Goal: Use online tool/utility

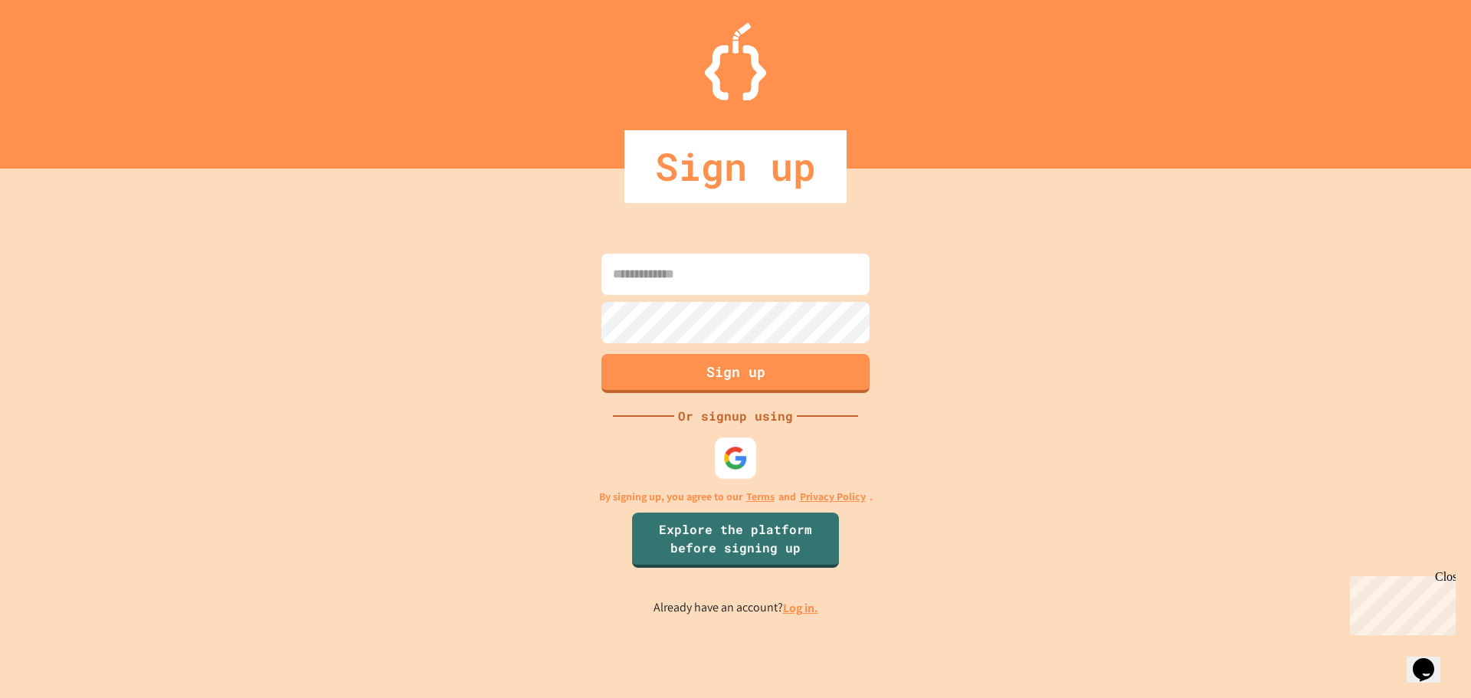
click at [734, 452] on img at bounding box center [735, 457] width 25 height 25
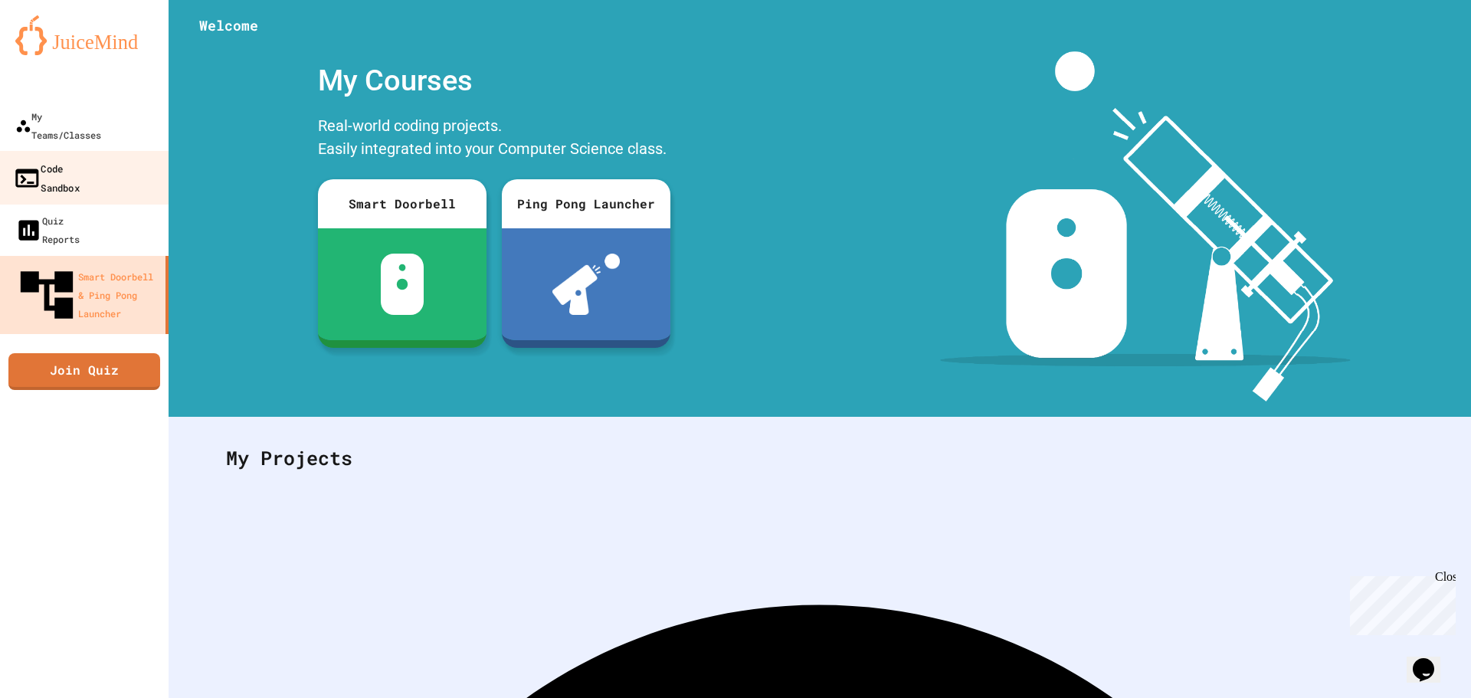
click at [105, 160] on link "Code Sandbox" at bounding box center [85, 178] width 174 height 54
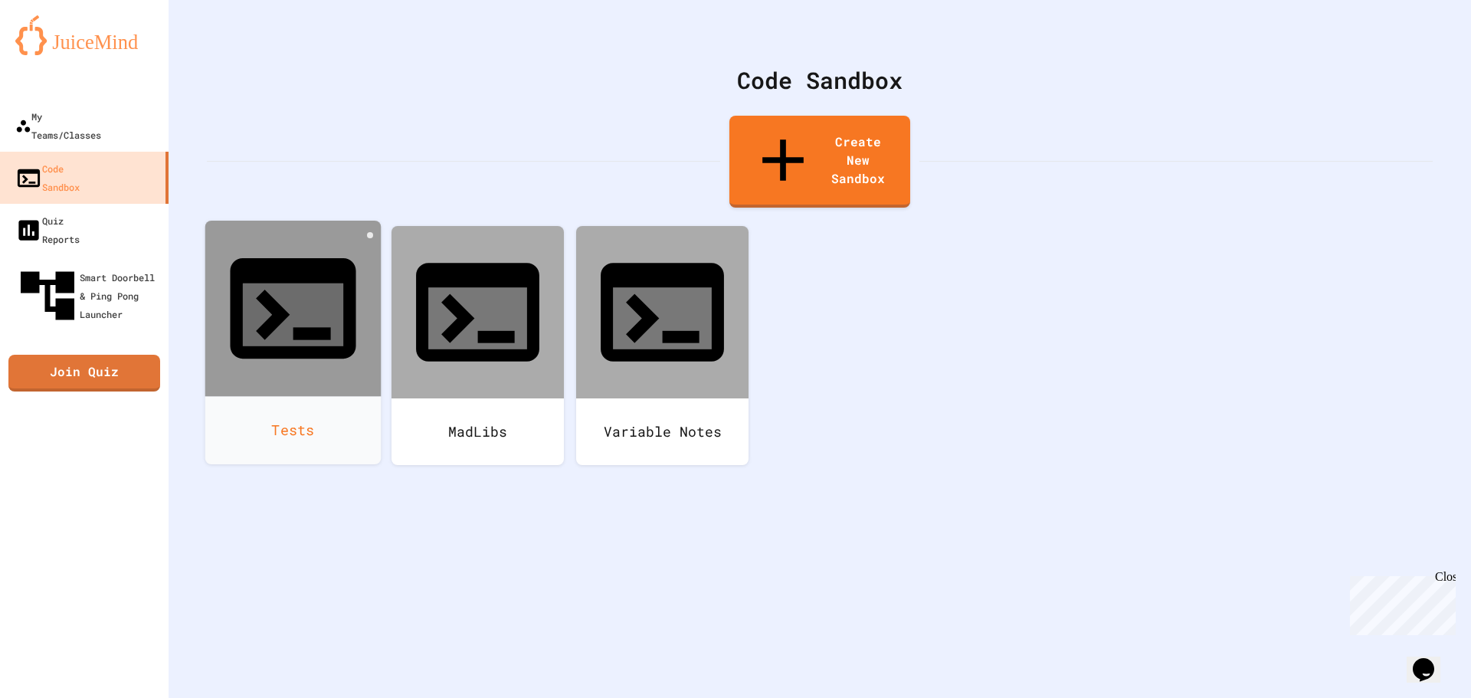
click at [264, 258] on icon at bounding box center [293, 308] width 126 height 100
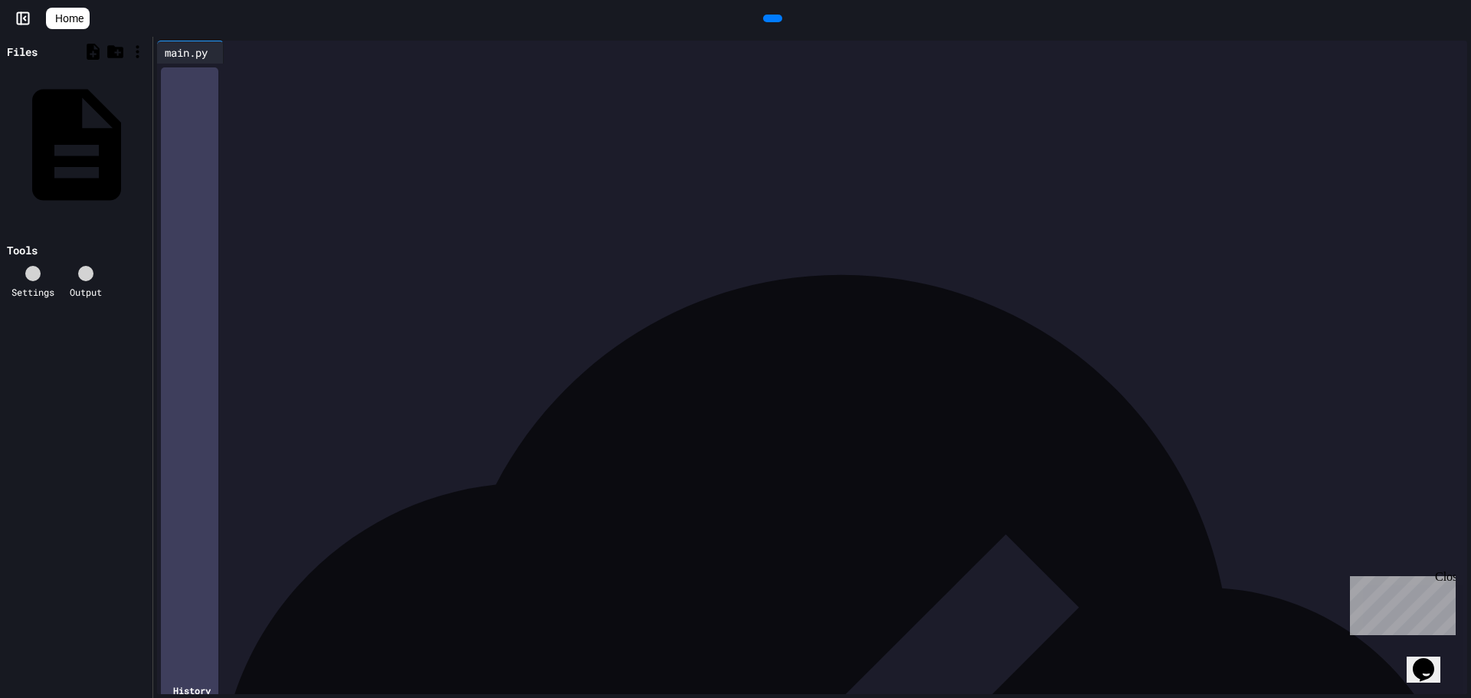
click at [211, 74] on div at bounding box center [823, 74] width 1287 height 15
click at [781, 15] on div at bounding box center [772, 19] width 19 height 8
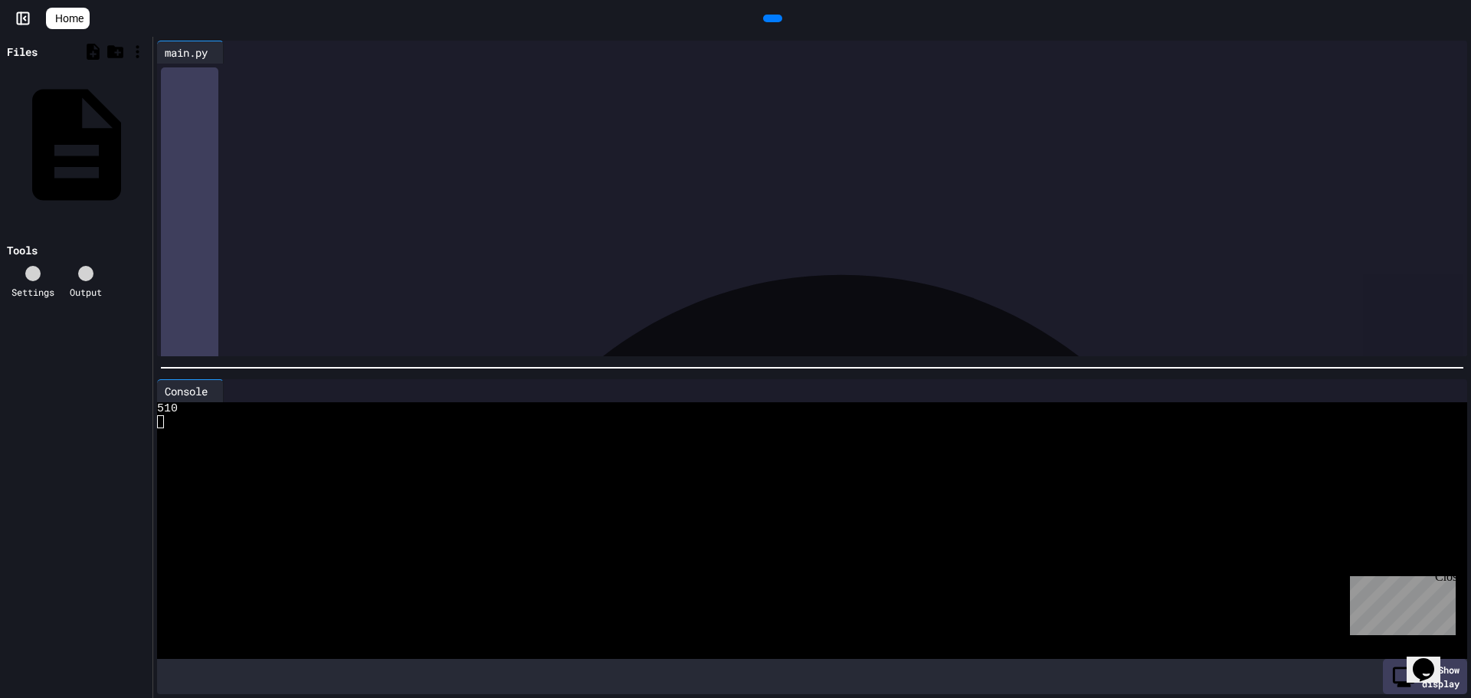
click at [350, 83] on div "***** * *** * **** *" at bounding box center [823, 74] width 1287 height 21
click at [236, 415] on div at bounding box center [798, 421] width 1282 height 13
click at [219, 391] on icon at bounding box center [219, 391] width 0 height 0
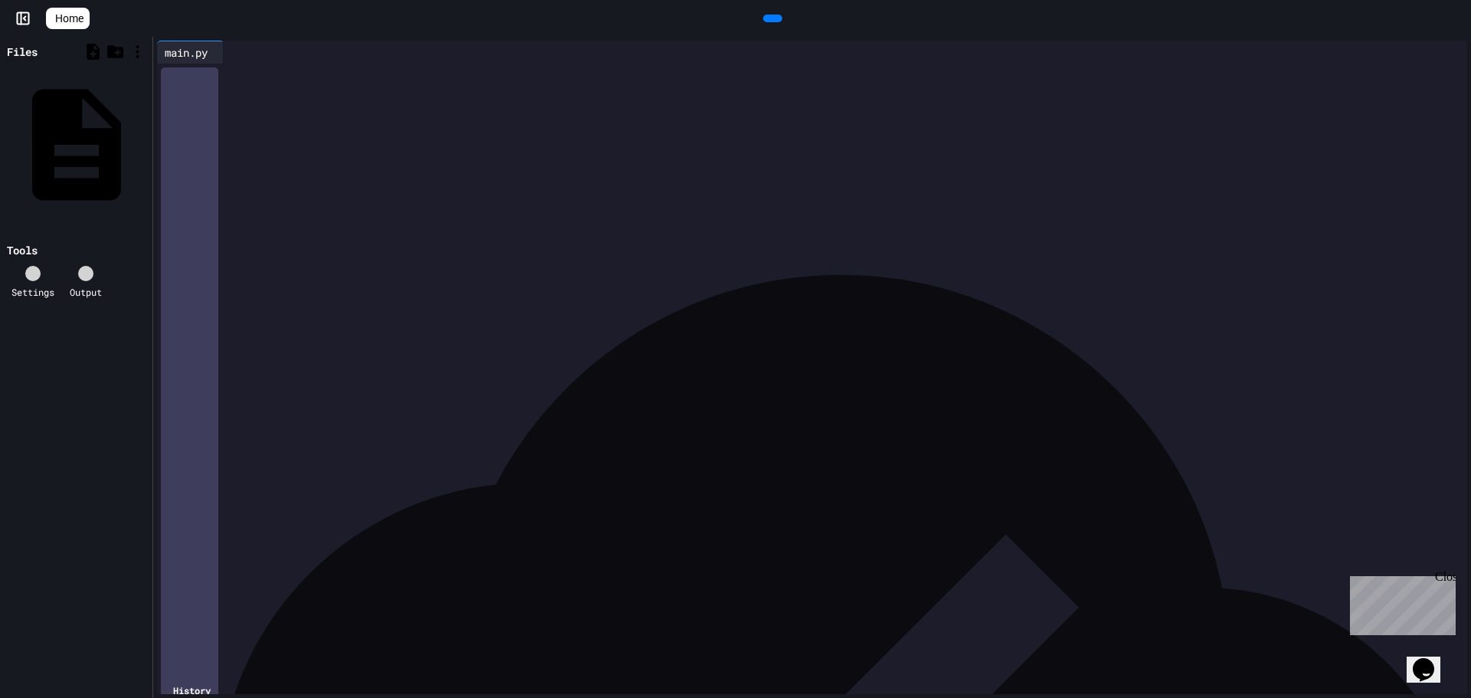
click at [213, 74] on div "To enrich screen reader interactions, please activate Accessibility in Grammarl…" at bounding box center [812, 74] width 1264 height 15
click at [770, 18] on icon at bounding box center [770, 18] width 0 height 0
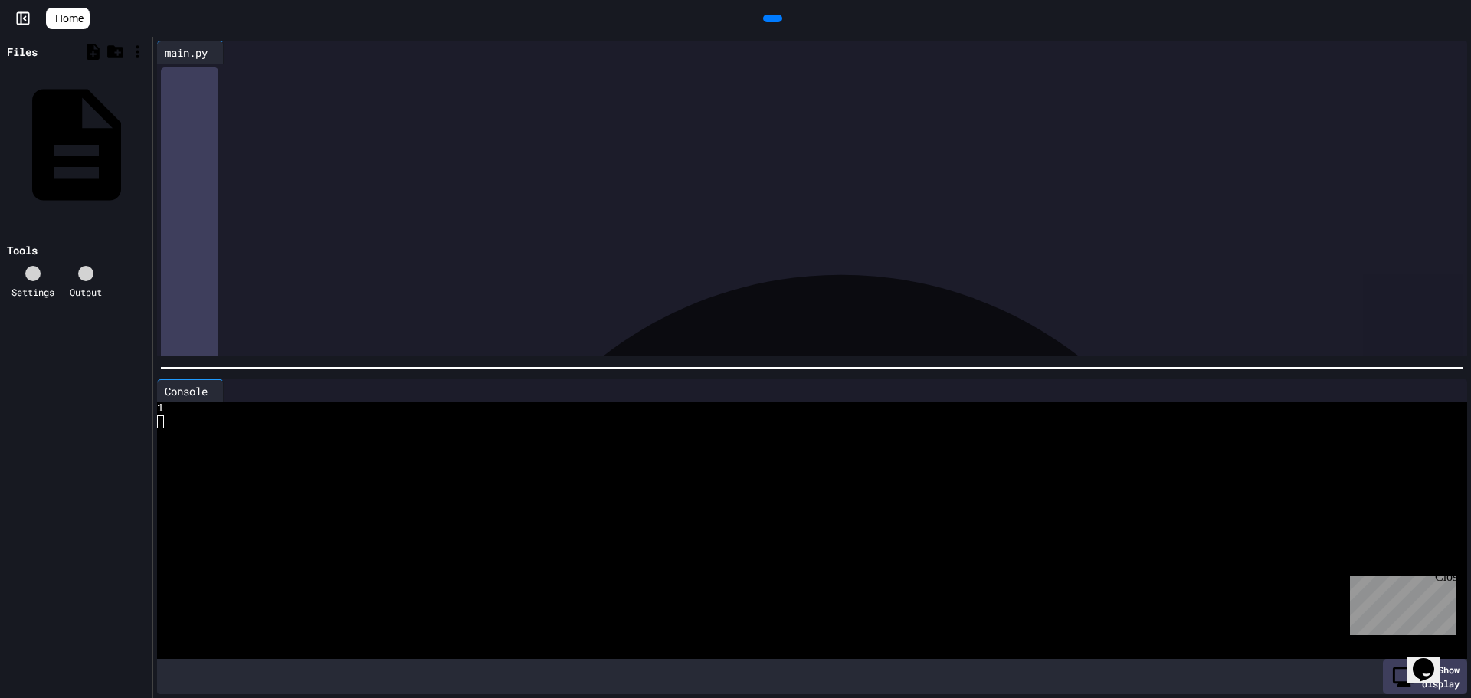
click at [306, 100] on div "* * * ***** * * * * *" at bounding box center [823, 83] width 1287 height 38
click at [779, 15] on div at bounding box center [772, 19] width 19 height 8
click at [777, 22] on icon at bounding box center [781, 27] width 8 height 11
drag, startPoint x: 179, startPoint y: 449, endPoint x: 170, endPoint y: 422, distance: 28.3
click at [179, 440] on div at bounding box center [798, 532] width 1282 height 260
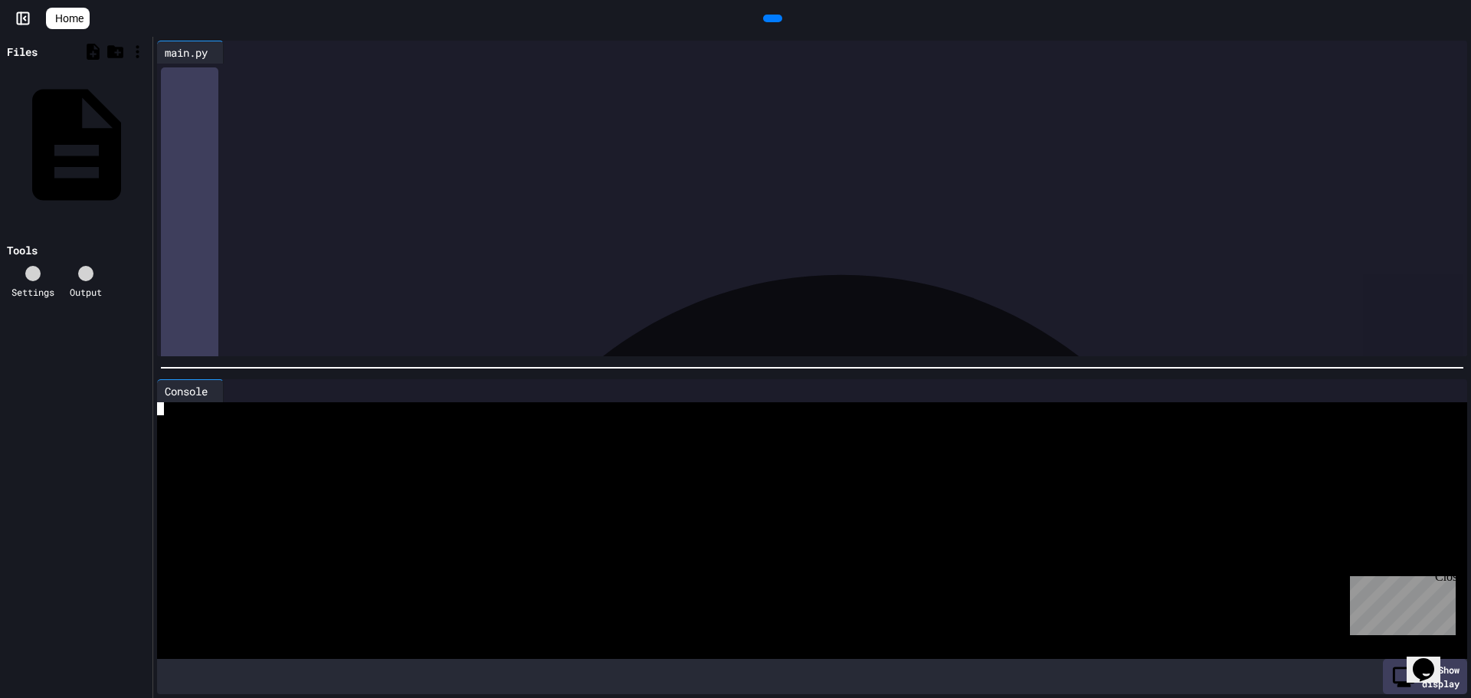
drag, startPoint x: 205, startPoint y: 420, endPoint x: 186, endPoint y: 417, distance: 19.4
click at [198, 417] on div at bounding box center [798, 421] width 1282 height 13
click at [167, 407] on div at bounding box center [798, 408] width 1282 height 13
click at [327, 90] on div "* * *** *** * *" at bounding box center [812, 89] width 1264 height 15
click at [763, 15] on div at bounding box center [772, 19] width 19 height 8
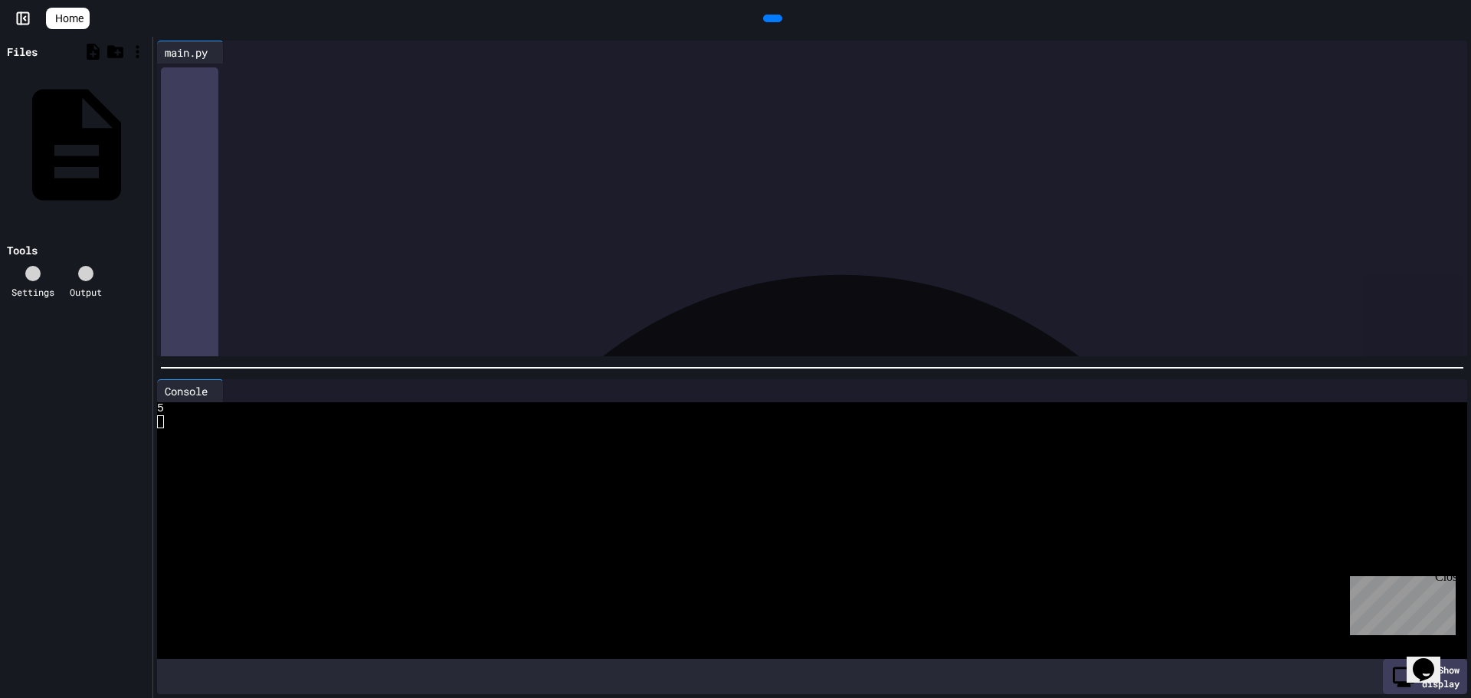
click at [286, 111] on div "***** * * *" at bounding box center [812, 105] width 1264 height 15
click at [222, 59] on div at bounding box center [219, 52] width 8 height 22
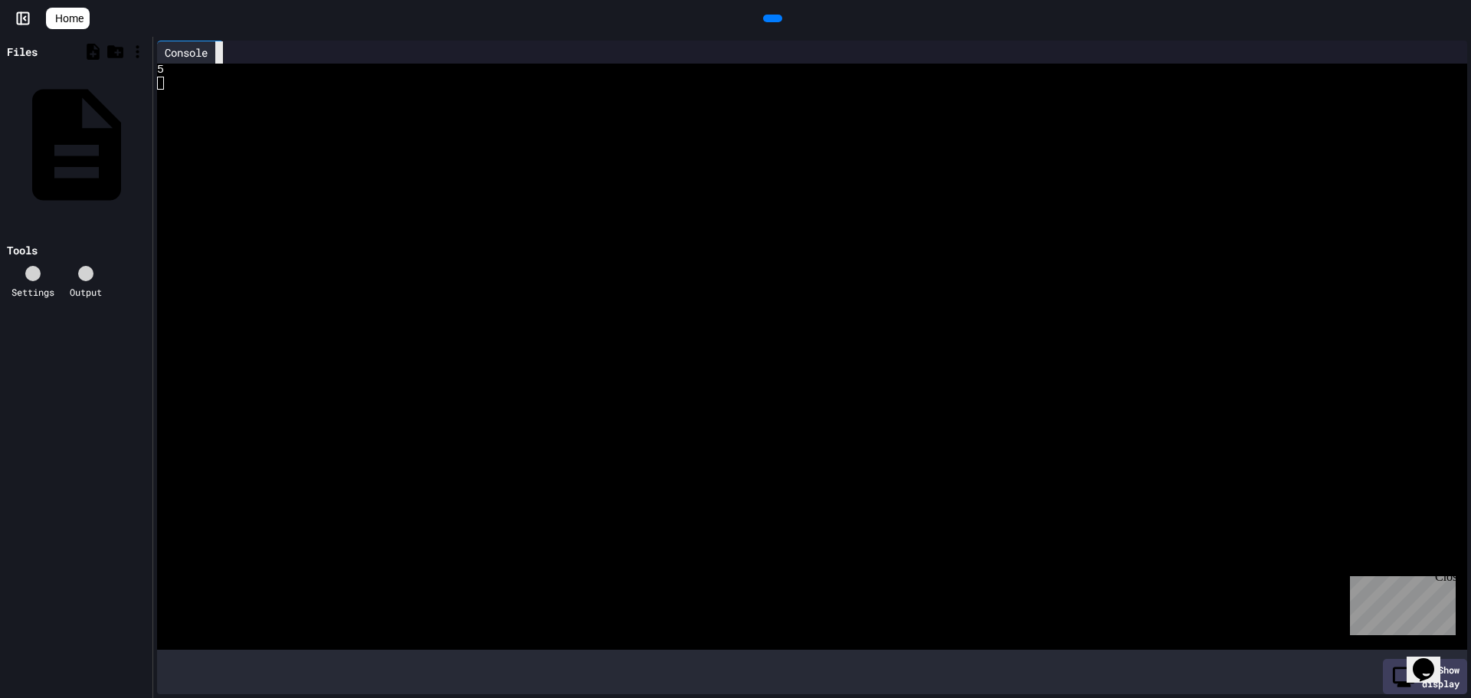
click at [223, 51] on div at bounding box center [219, 52] width 8 height 22
